Goal: Communication & Community: Share content

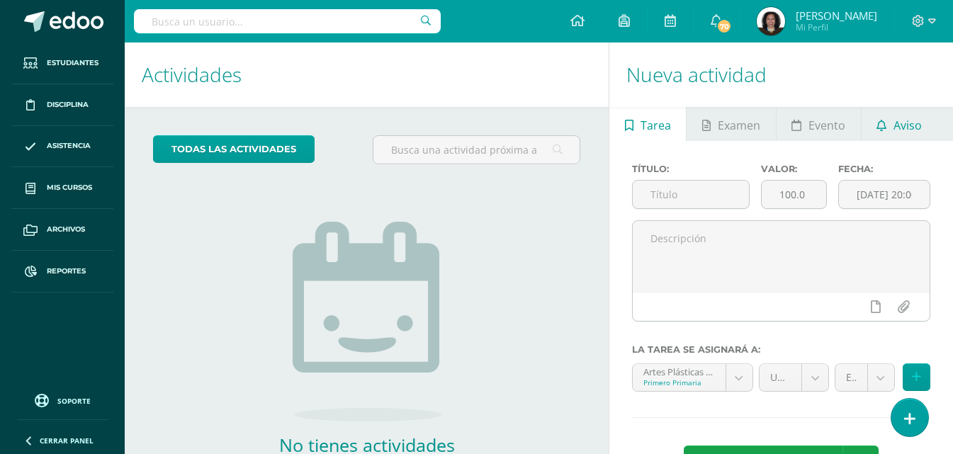
click at [914, 125] on span "Aviso" at bounding box center [908, 125] width 28 height 34
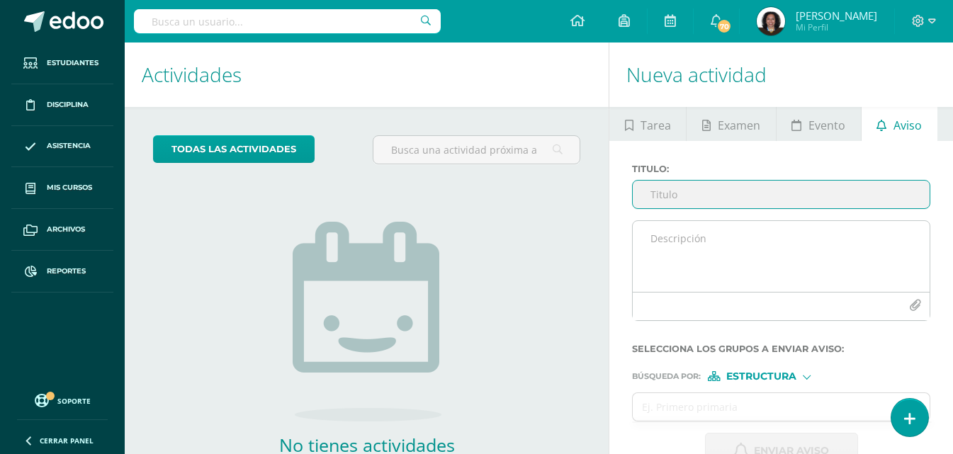
scroll to position [91, 0]
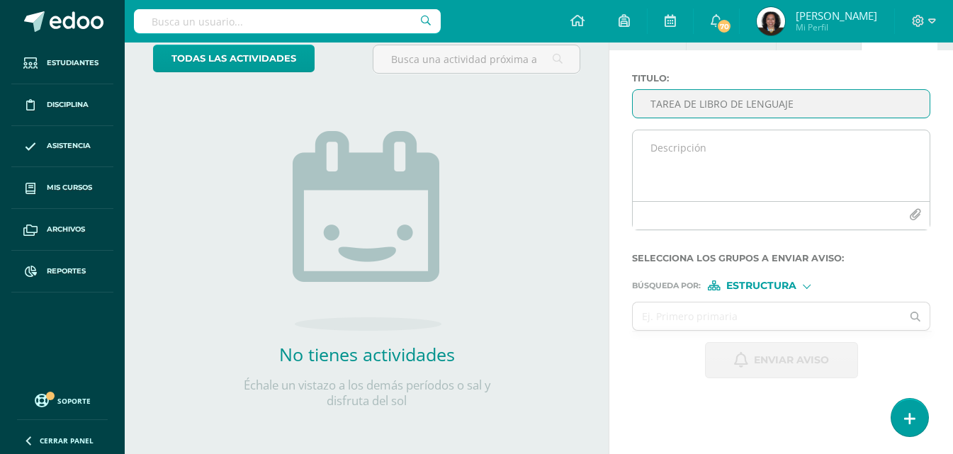
type input "TAREA DE LIBRO DE LENGUAJE"
click at [688, 156] on textarea at bounding box center [781, 165] width 297 height 71
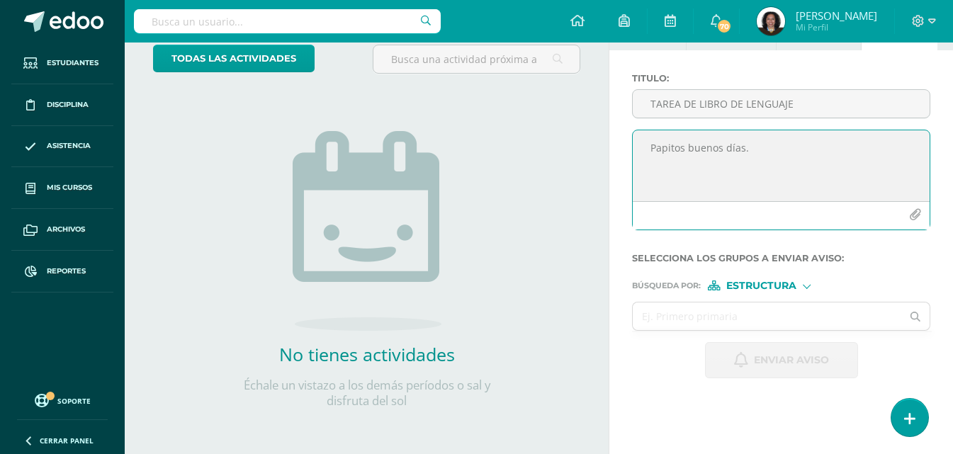
drag, startPoint x: 786, startPoint y: 220, endPoint x: 963, endPoint y: 482, distance: 316.0
click at [953, 364] on html "Estudiantes Disciplina Asistencia Mis cursos Archivos Reportes Soporte Ayuda Re…" at bounding box center [476, 136] width 953 height 454
click at [773, 156] on textarea "Papitos buenos días." at bounding box center [781, 165] width 297 height 71
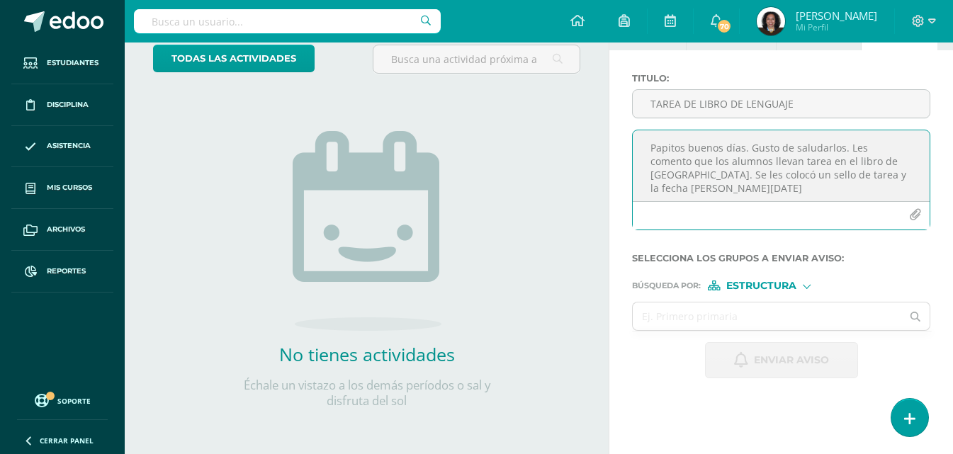
click at [907, 158] on textarea "Papitos buenos días. Gusto de saludarlos. Les comento que los alumnos llevan ta…" at bounding box center [781, 165] width 297 height 71
click at [716, 186] on textarea "Papitos buenos días. Gusto de saludarlos. Les comento que los alumnos llevan ta…" at bounding box center [781, 165] width 297 height 71
click at [720, 186] on textarea "Papitos buenos días. Gusto de saludarlos. Les comento que los alumnos llevan ta…" at bounding box center [781, 165] width 297 height 71
click at [857, 188] on textarea "Papitos buenos días. Gusto de saludarlos. Les comento que los alumnos llevan ta…" at bounding box center [781, 165] width 297 height 71
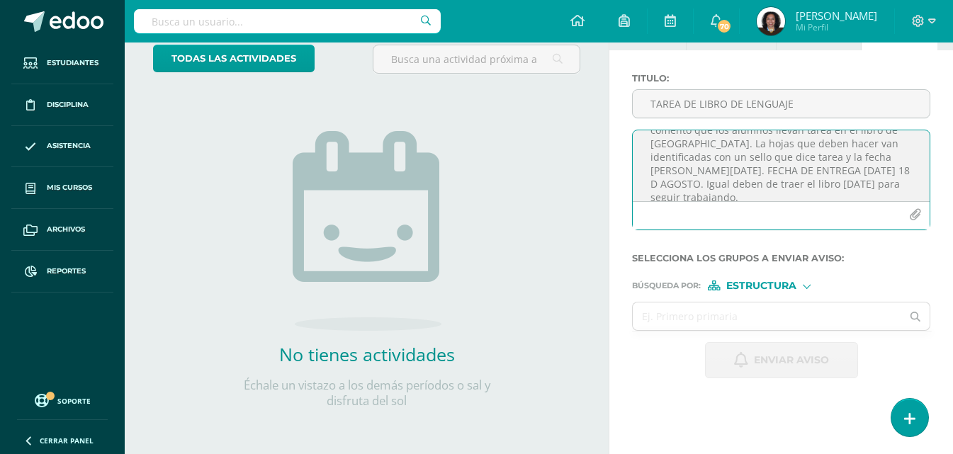
click at [766, 169] on textarea "Papitos buenos días. Gusto de saludarlos. Les comento que los alumnos llevan ta…" at bounding box center [781, 165] width 297 height 71
click at [860, 188] on textarea "Papitos buenos días. Gusto de saludarlos. Les comento que los alumnos llevan ta…" at bounding box center [781, 165] width 297 height 71
click at [854, 160] on textarea "Papitos buenos días. Gusto de saludarlos. Les comento que los alumnos llevan ta…" at bounding box center [781, 165] width 297 height 71
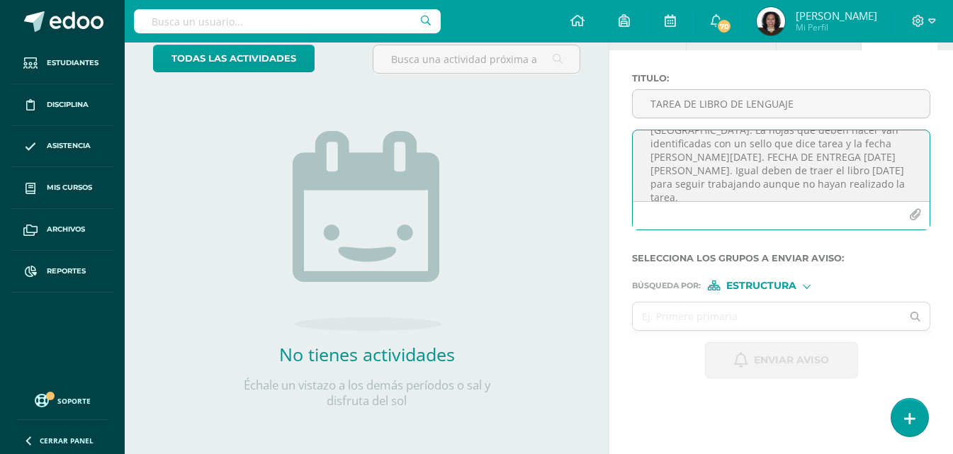
click at [802, 186] on textarea "Papitos buenos días. Gusto de saludarlos. Les comento que los alumnos llevan ta…" at bounding box center [781, 165] width 297 height 71
type textarea "Papitos buenos días. Gusto de saludarlos. Les comento que los alumnos llevan ta…"
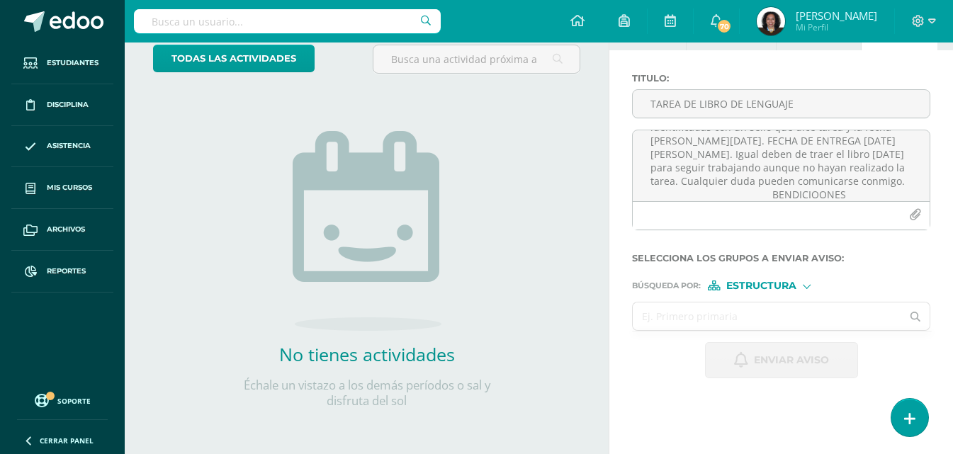
click at [751, 313] on input "text" at bounding box center [767, 317] width 269 height 28
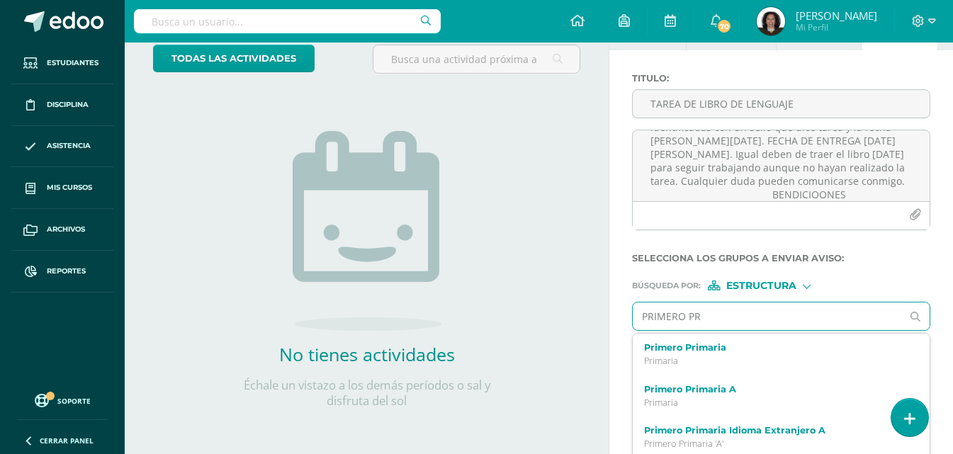
type input "PRIMERO PRI"
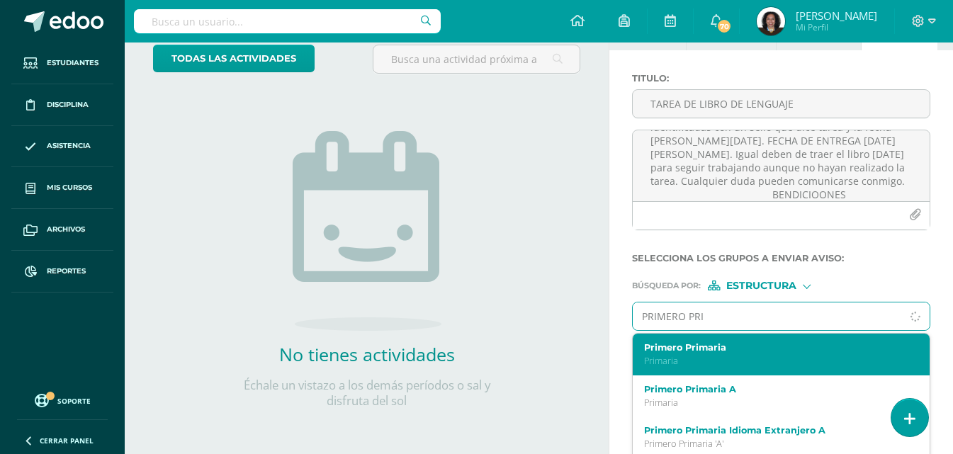
click at [704, 352] on label "Primero Primaria" at bounding box center [775, 347] width 263 height 11
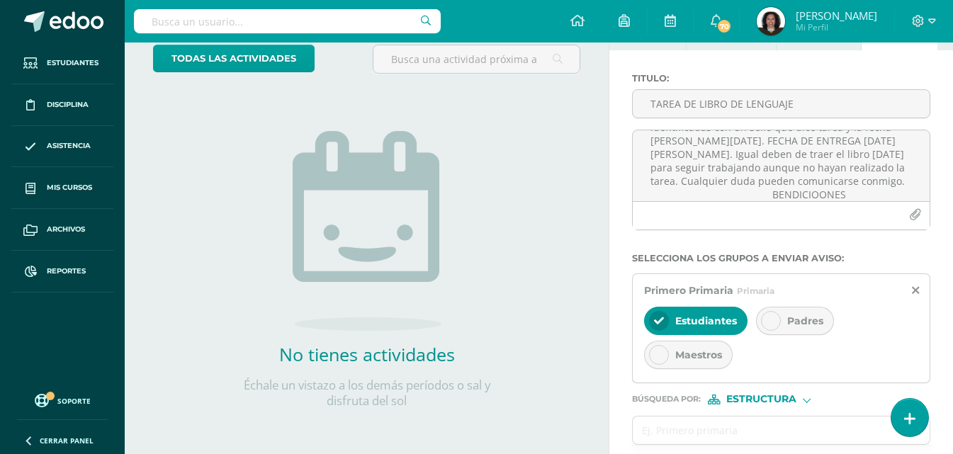
click at [770, 320] on icon at bounding box center [771, 321] width 10 height 10
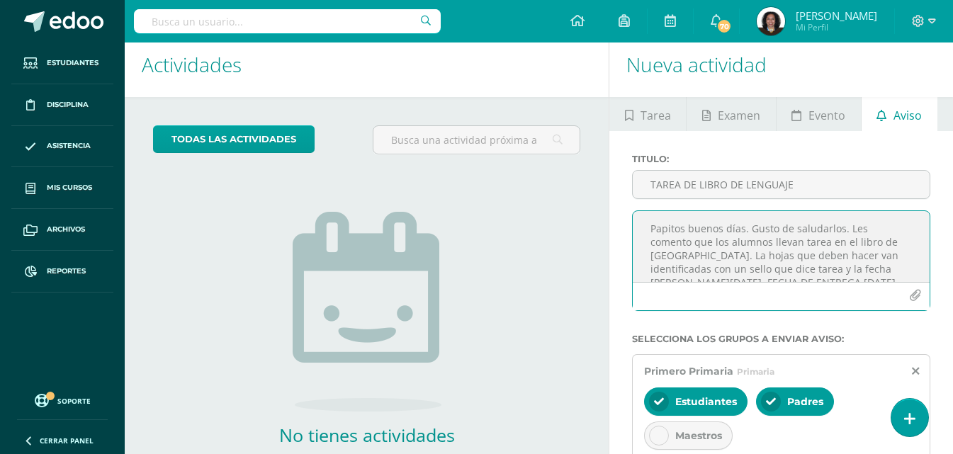
scroll to position [28, 0]
drag, startPoint x: 856, startPoint y: 242, endPoint x: 682, endPoint y: 243, distance: 173.7
click at [682, 243] on textarea "Papitos buenos días. Gusto de saludarlos. Les comento que los alumnos llevan ta…" at bounding box center [781, 246] width 297 height 71
drag, startPoint x: 682, startPoint y: 243, endPoint x: 841, endPoint y: 240, distance: 159.5
click at [841, 240] on textarea "Papitos buenos días. Gusto de saludarlos. Les comento que los alumnos llevan ta…" at bounding box center [781, 246] width 297 height 71
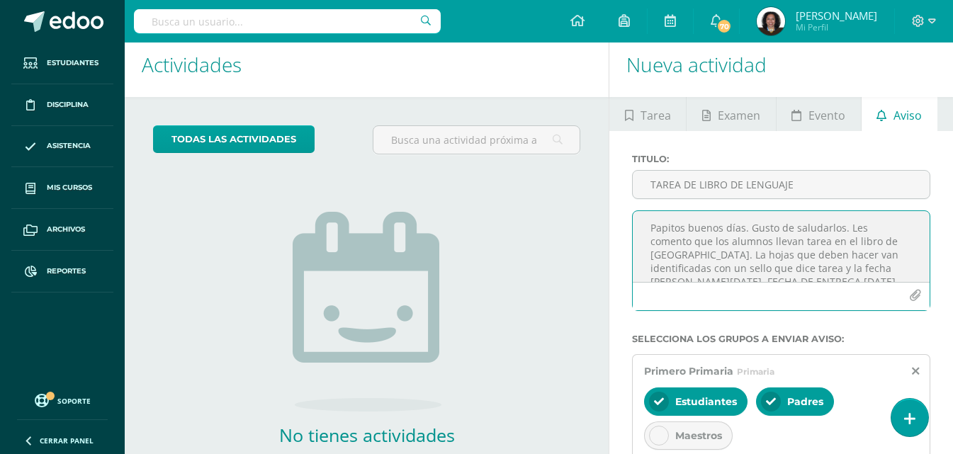
scroll to position [29, 0]
click at [673, 266] on textarea "Papitos buenos días. Gusto de saludarlos. Les comento que los alumnos llevan ta…" at bounding box center [781, 246] width 297 height 71
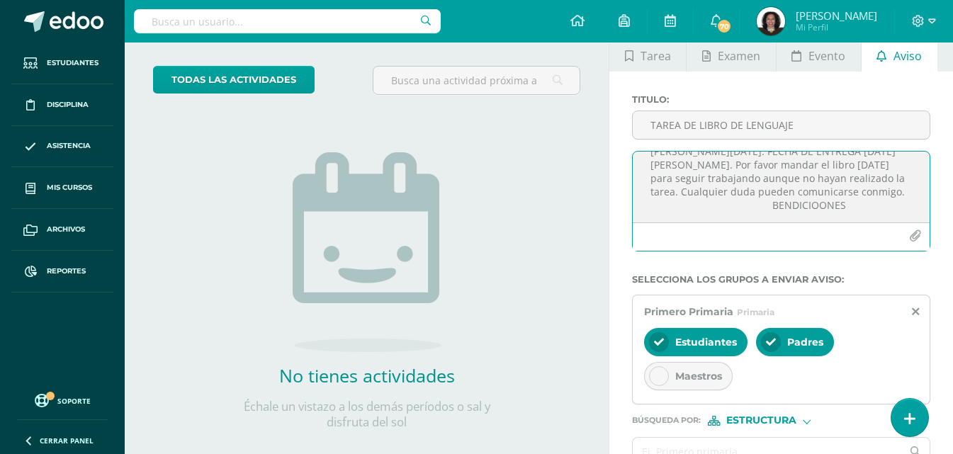
scroll to position [152, 0]
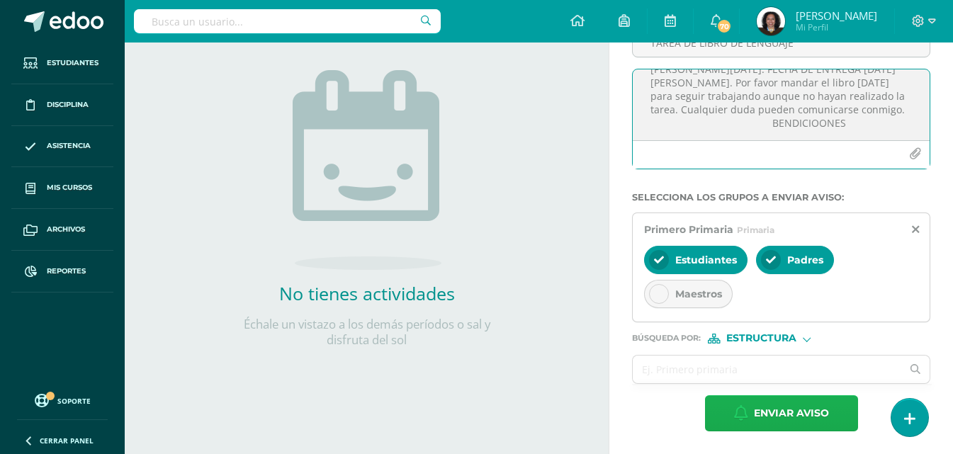
type textarea "Papitos buenos días. Gusto de saludarlos. Les comento que los alumnos llevan ta…"
click at [771, 408] on span "Enviar aviso" at bounding box center [791, 413] width 75 height 35
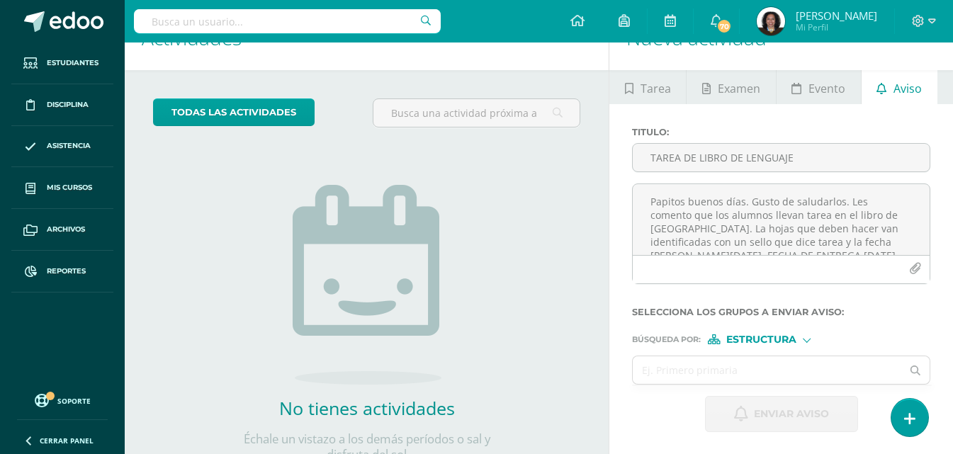
scroll to position [0, 0]
